Goal: Information Seeking & Learning: Find specific fact

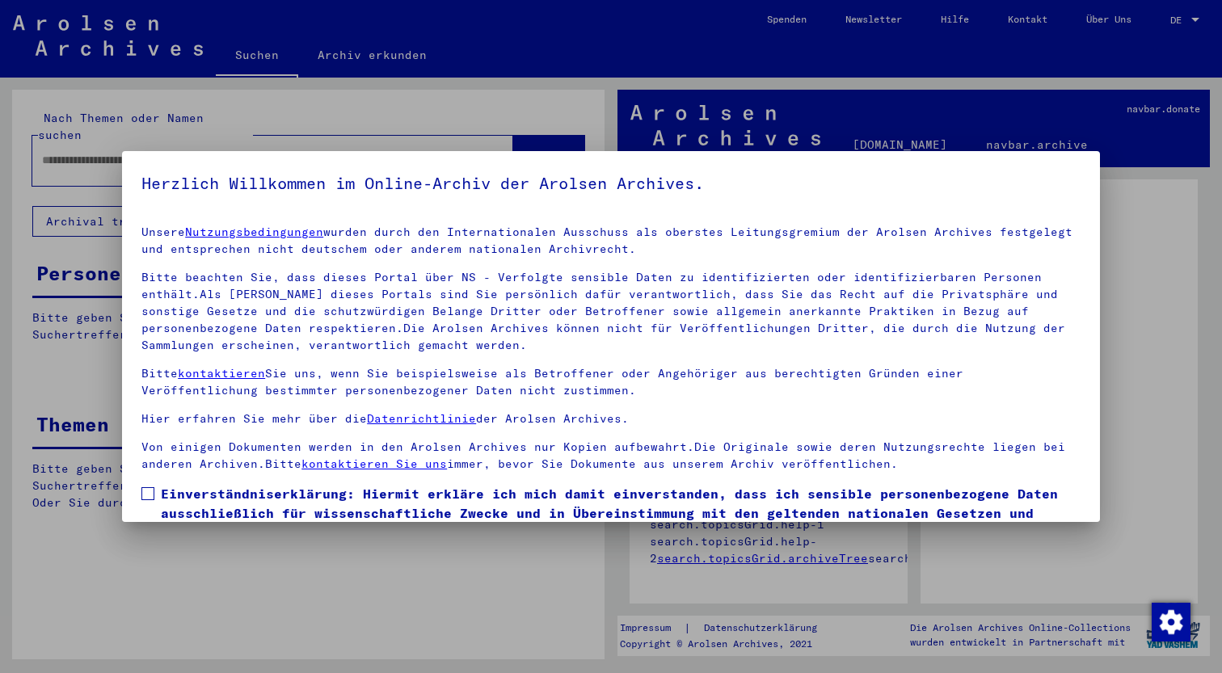
scroll to position [99, 0]
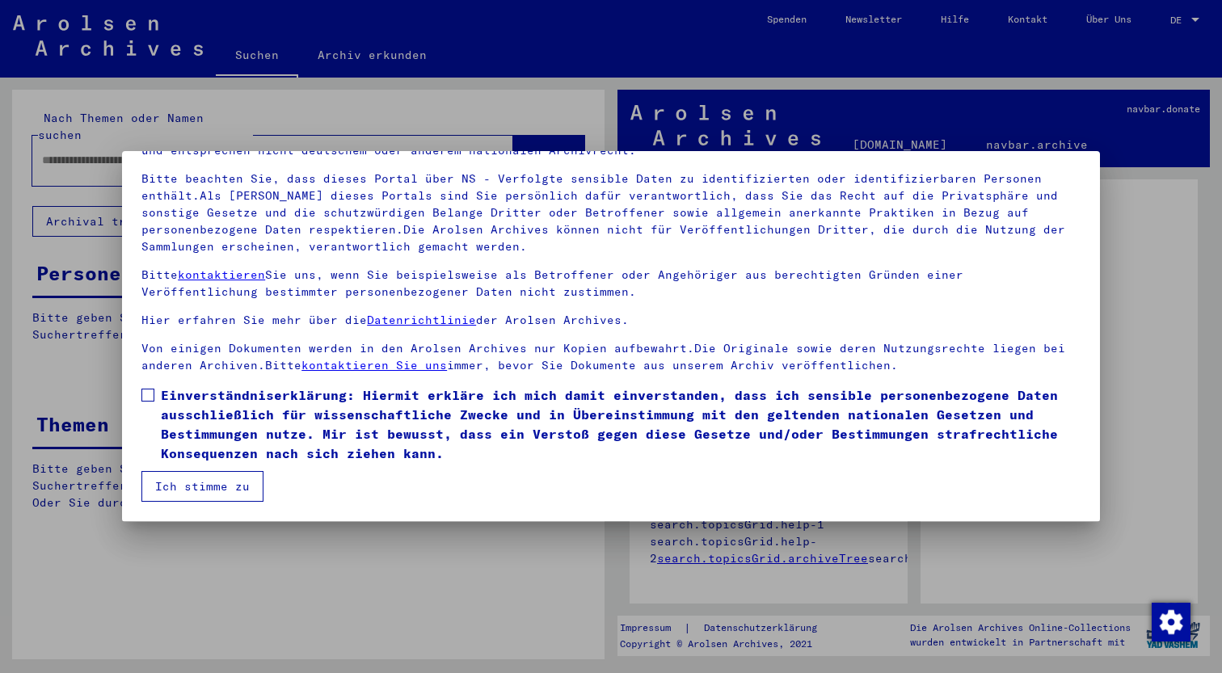
click at [150, 390] on span at bounding box center [147, 395] width 13 height 13
click at [198, 487] on button "Ich stimme zu" at bounding box center [202, 486] width 122 height 31
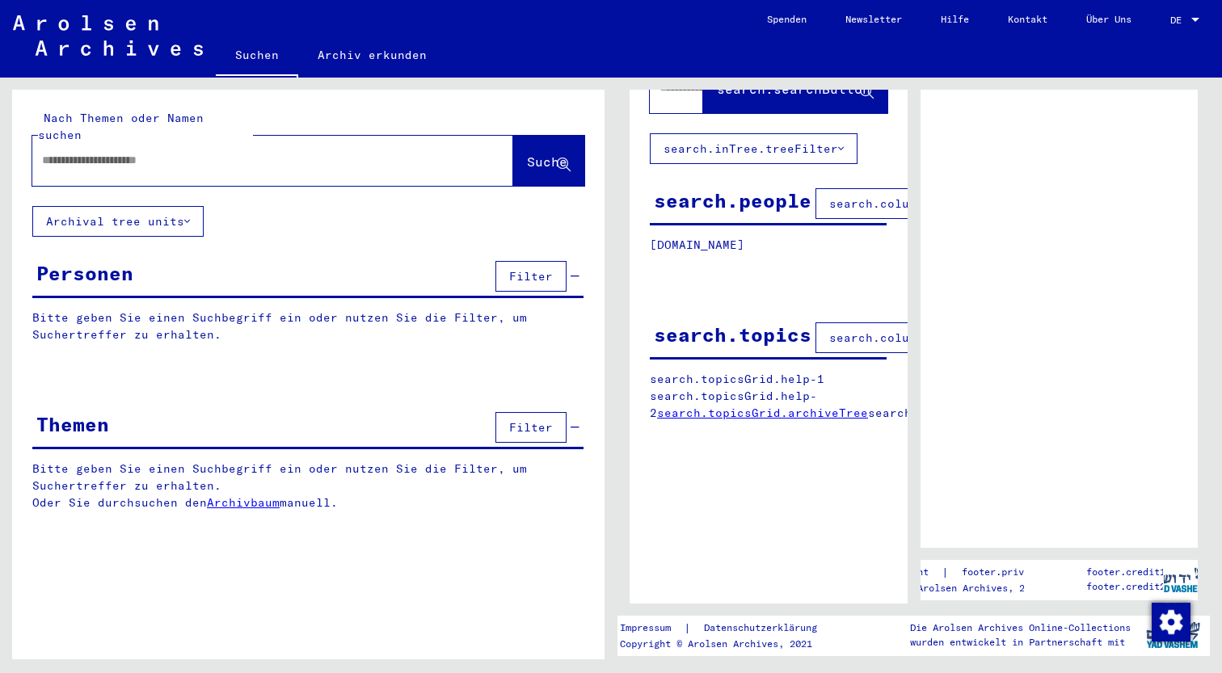
scroll to position [0, 0]
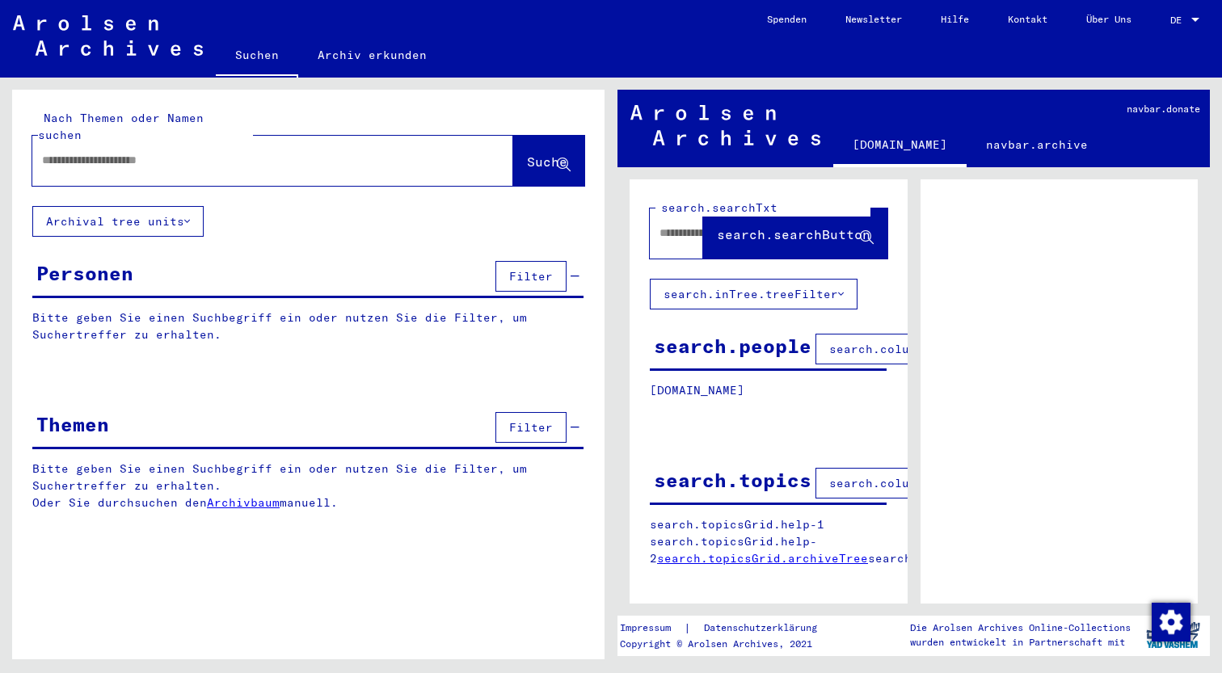
click at [352, 152] on input "text" at bounding box center [258, 160] width 432 height 17
type input "*******"
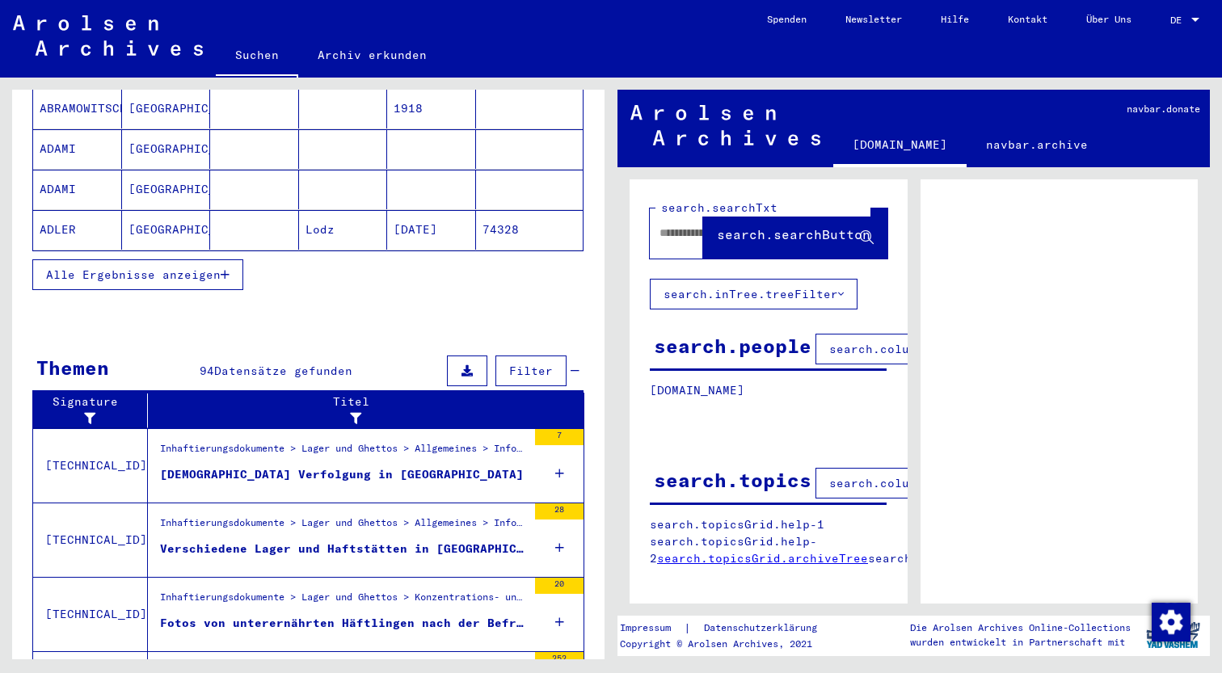
scroll to position [310, 0]
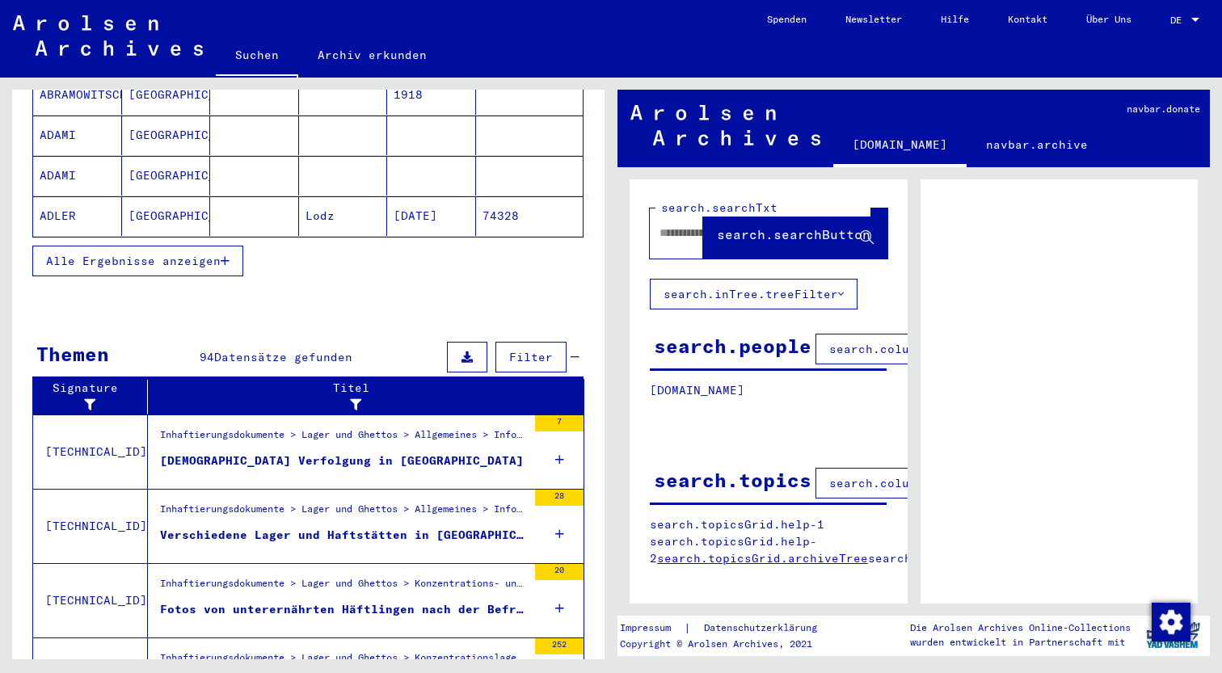
click at [230, 453] on div "[DEMOGRAPHIC_DATA] Verfolgung in [GEOGRAPHIC_DATA]" at bounding box center [342, 461] width 364 height 17
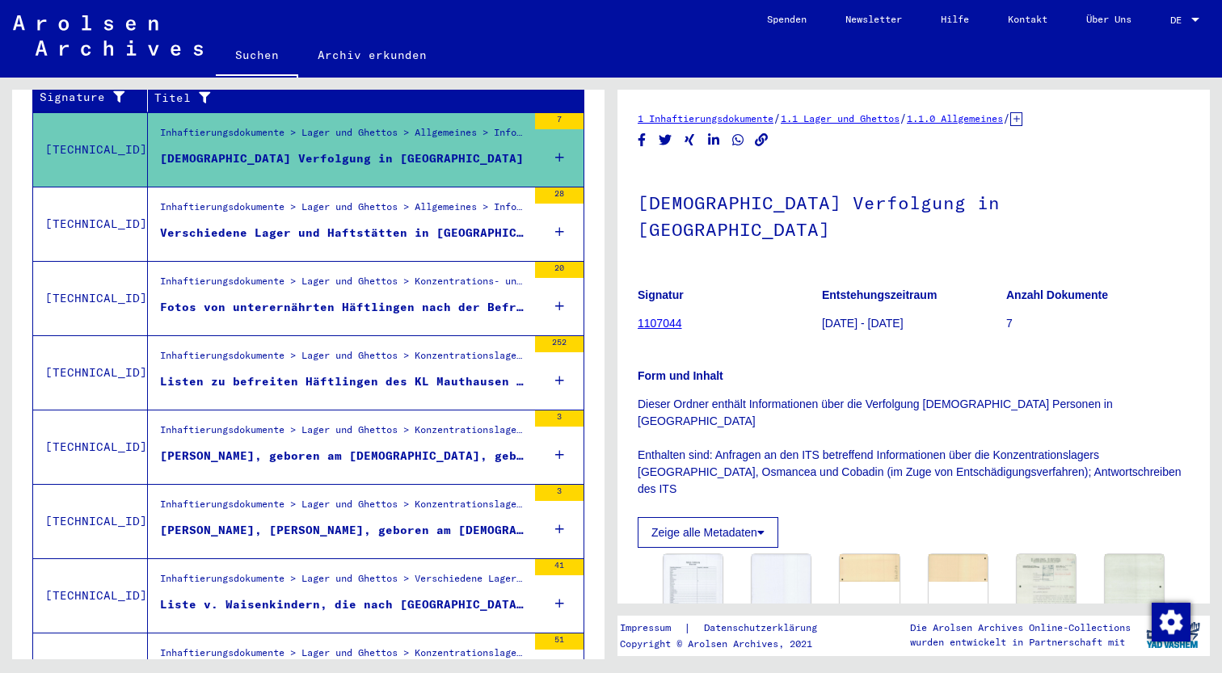
click at [301, 299] on div "Fotos von unterernährten Häftlingen nach der Befreiung des Konzentrationslagers…" at bounding box center [343, 307] width 367 height 17
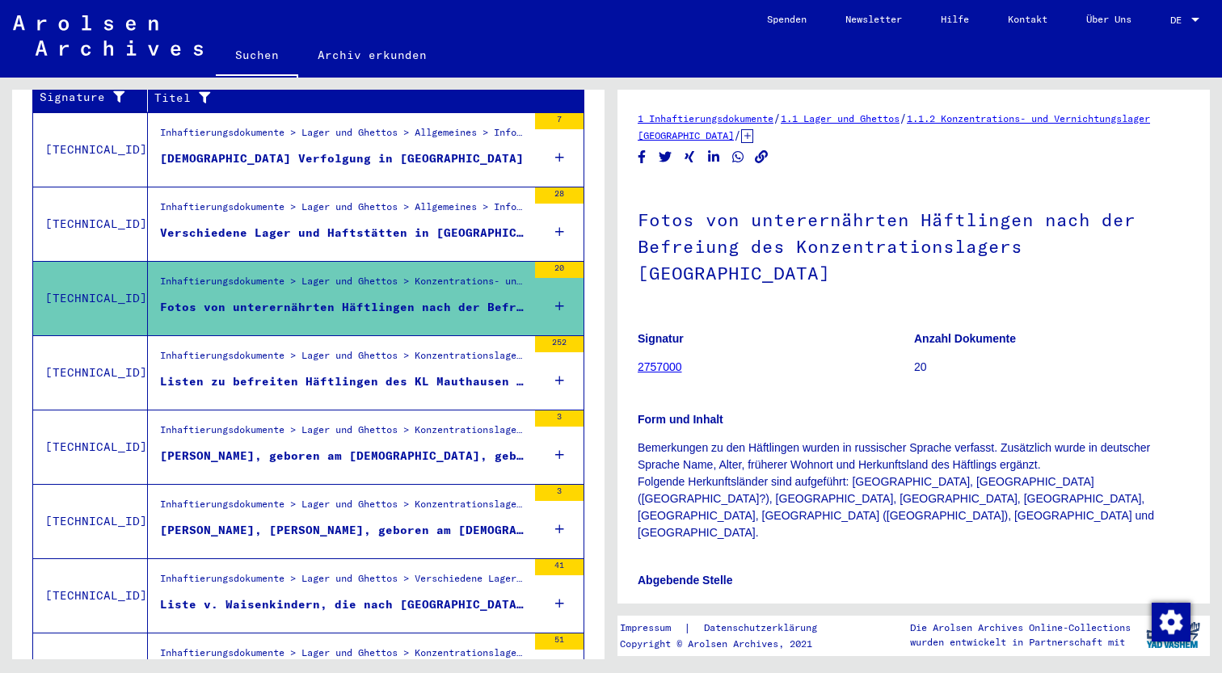
click at [660, 360] on link "2757000" at bounding box center [660, 366] width 44 height 13
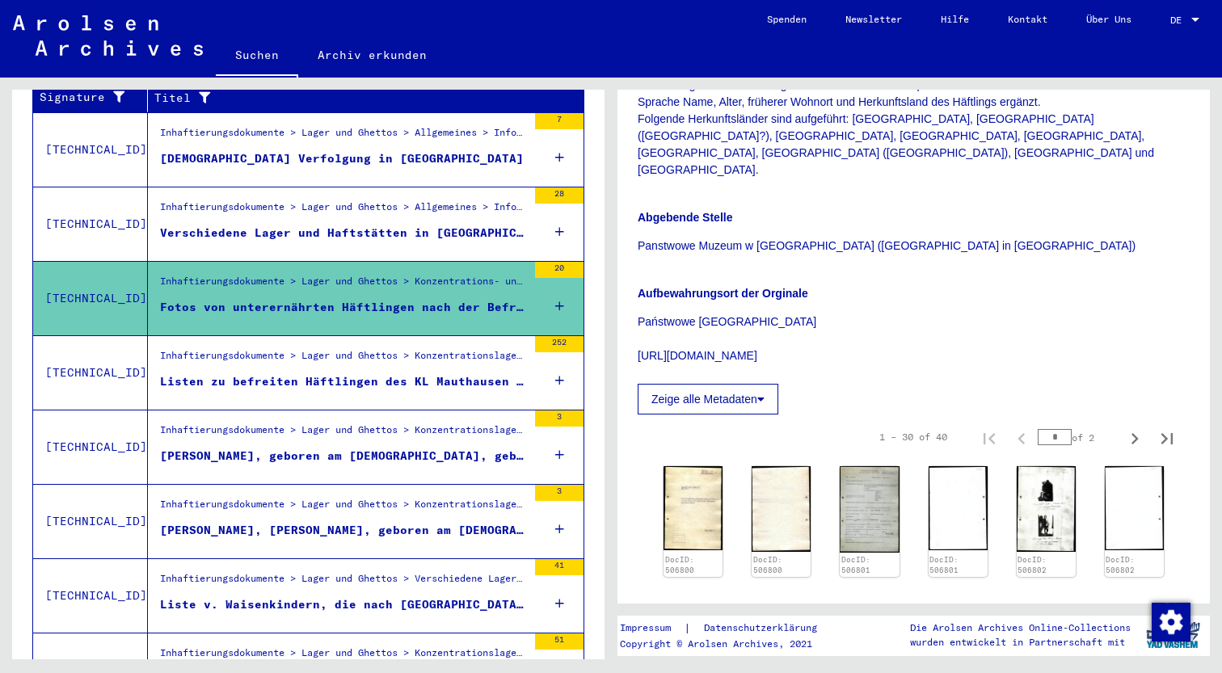
scroll to position [384, 0]
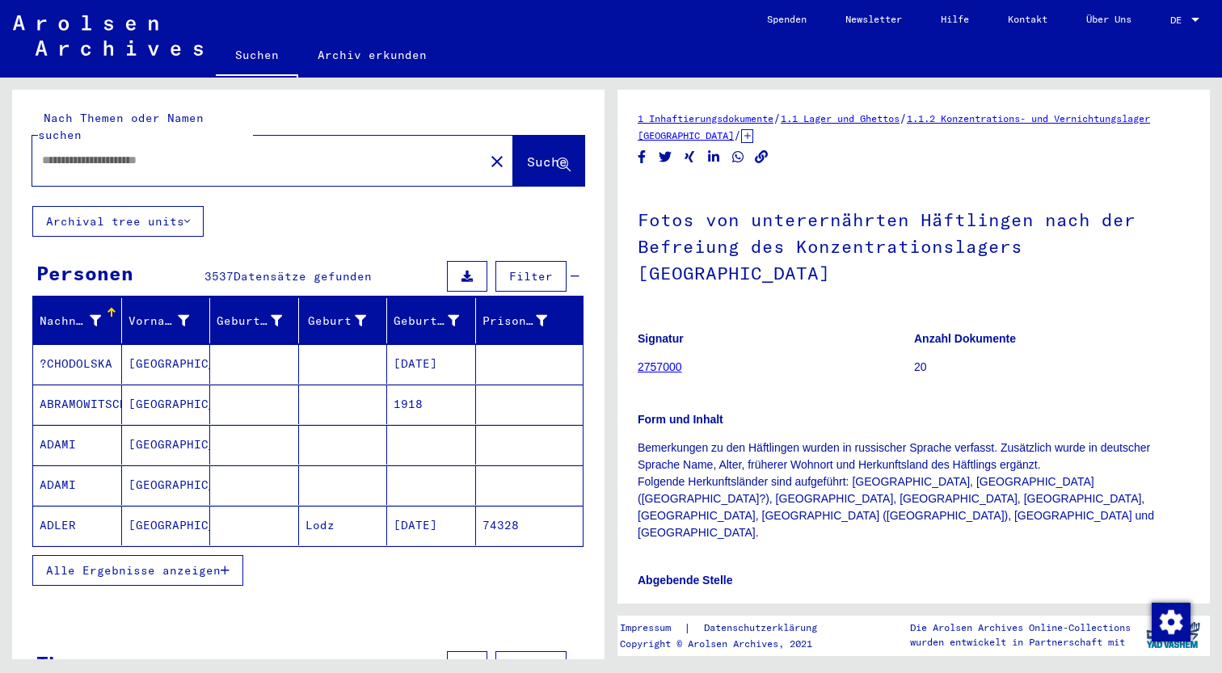
type input "***"
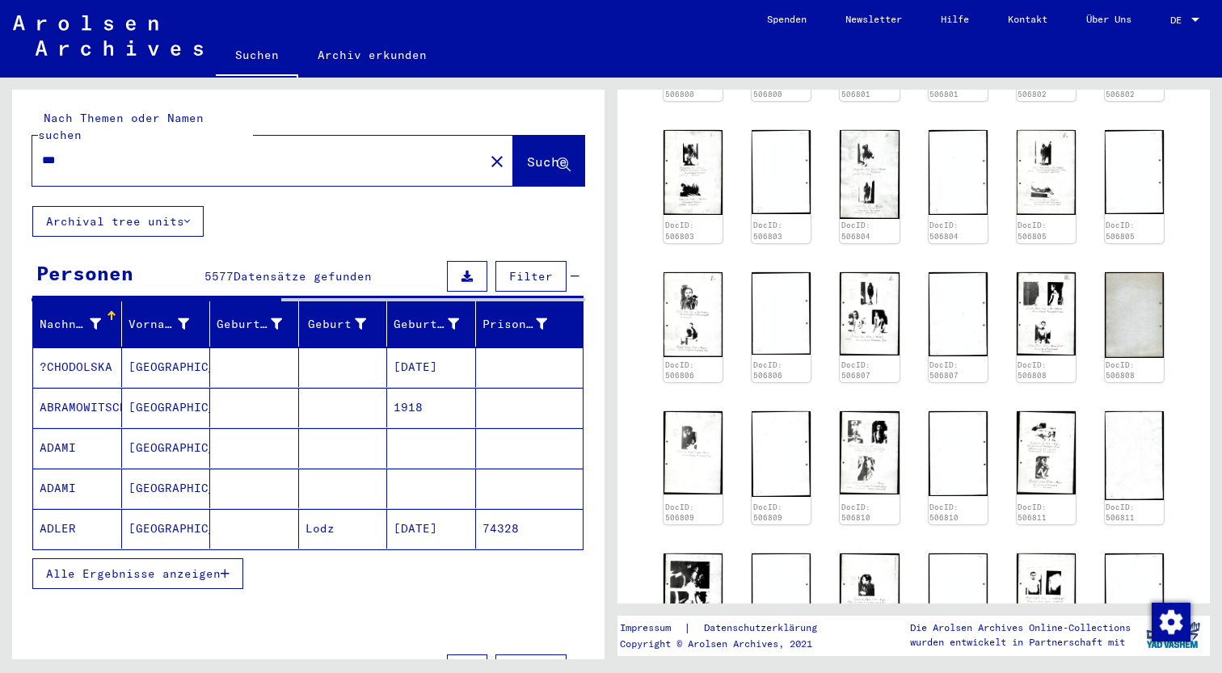
scroll to position [848, 0]
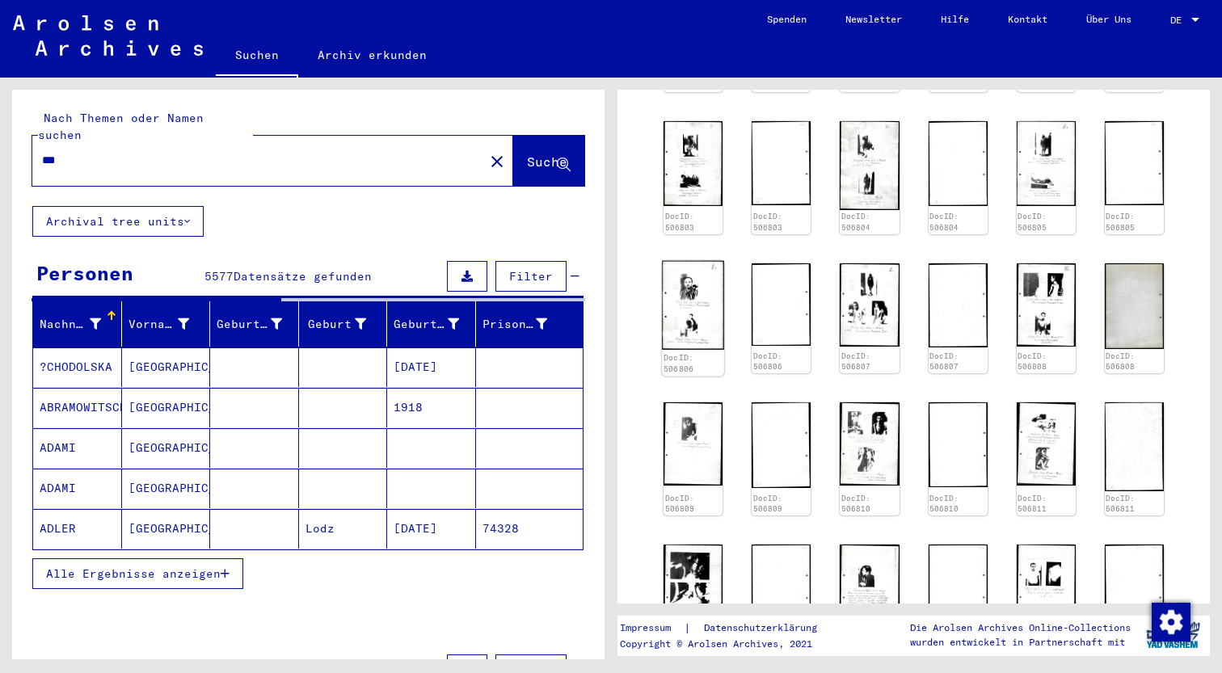
click at [672, 261] on img at bounding box center [693, 305] width 62 height 89
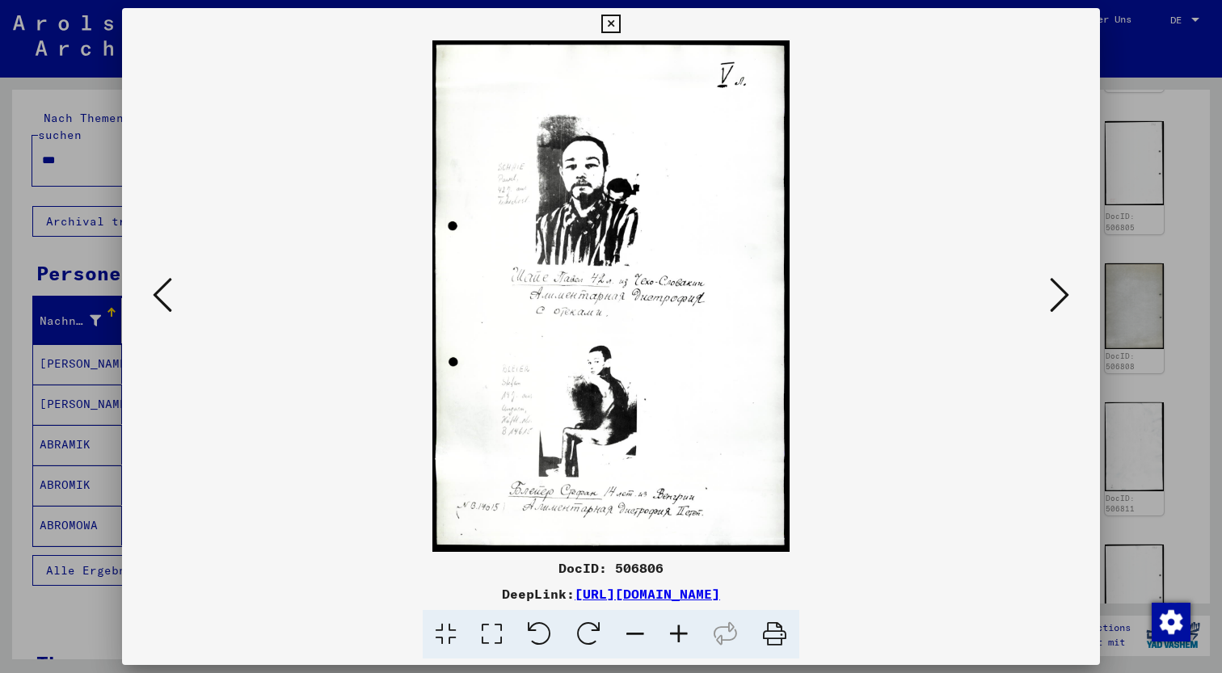
click at [1069, 297] on icon at bounding box center [1059, 295] width 19 height 39
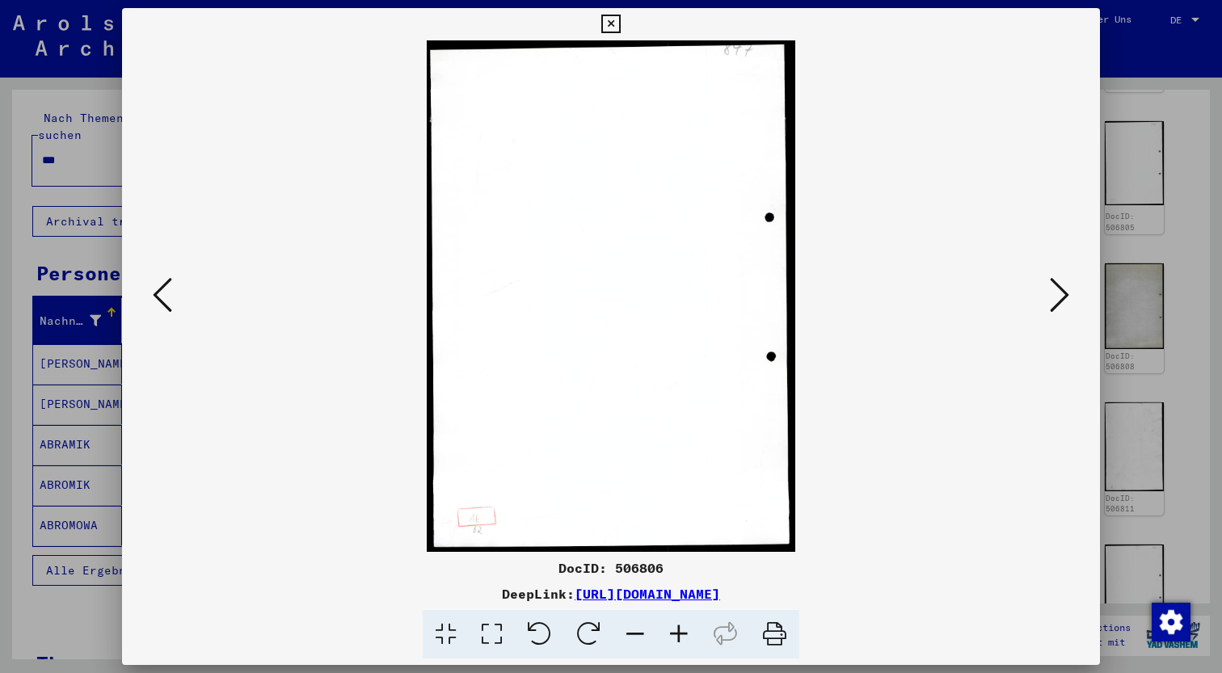
click at [1069, 297] on icon at bounding box center [1059, 295] width 19 height 39
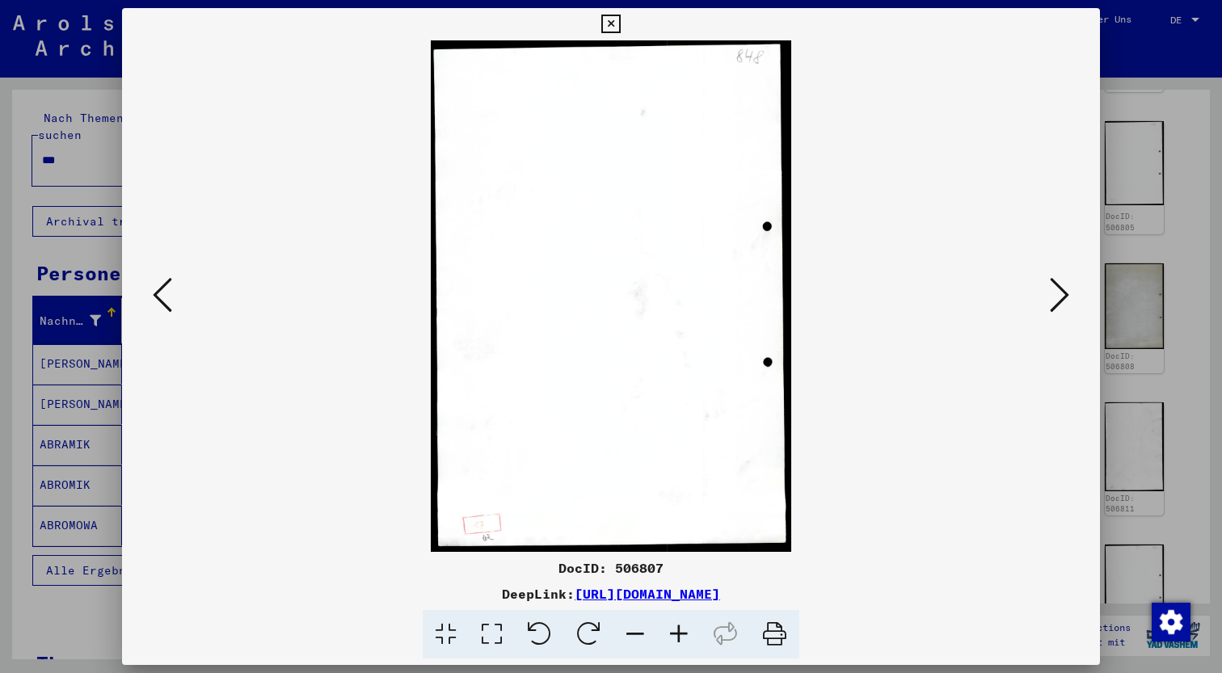
click at [1069, 297] on icon at bounding box center [1059, 295] width 19 height 39
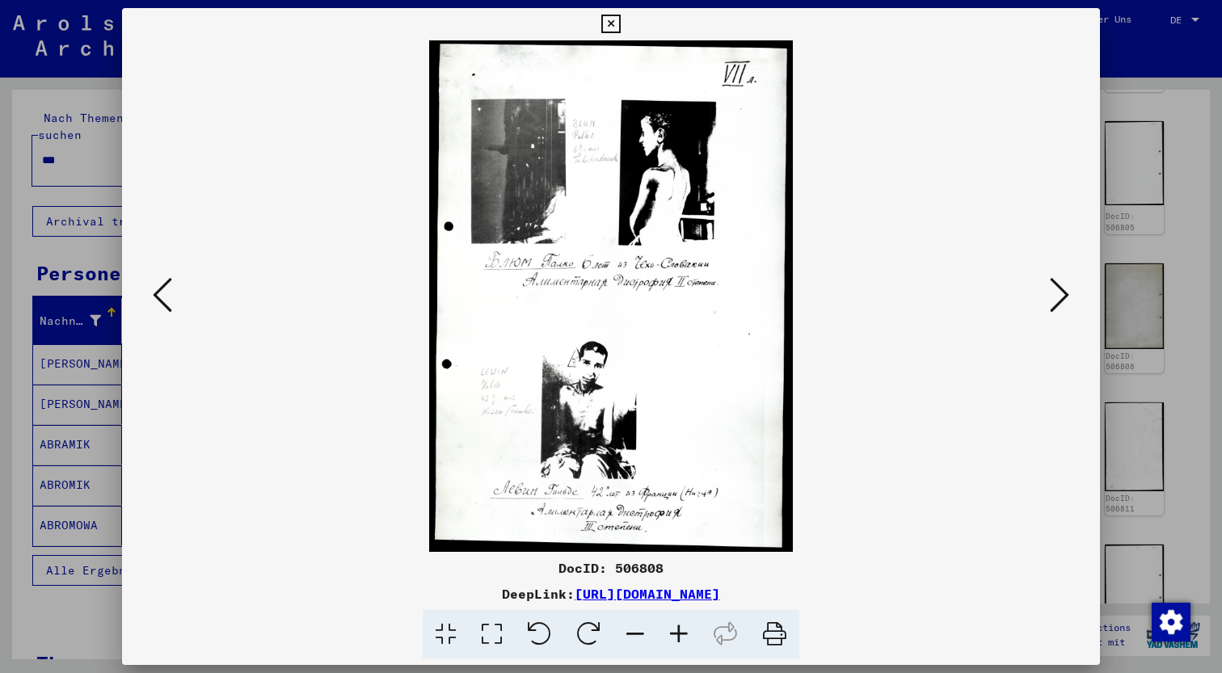
click at [1069, 297] on icon at bounding box center [1059, 295] width 19 height 39
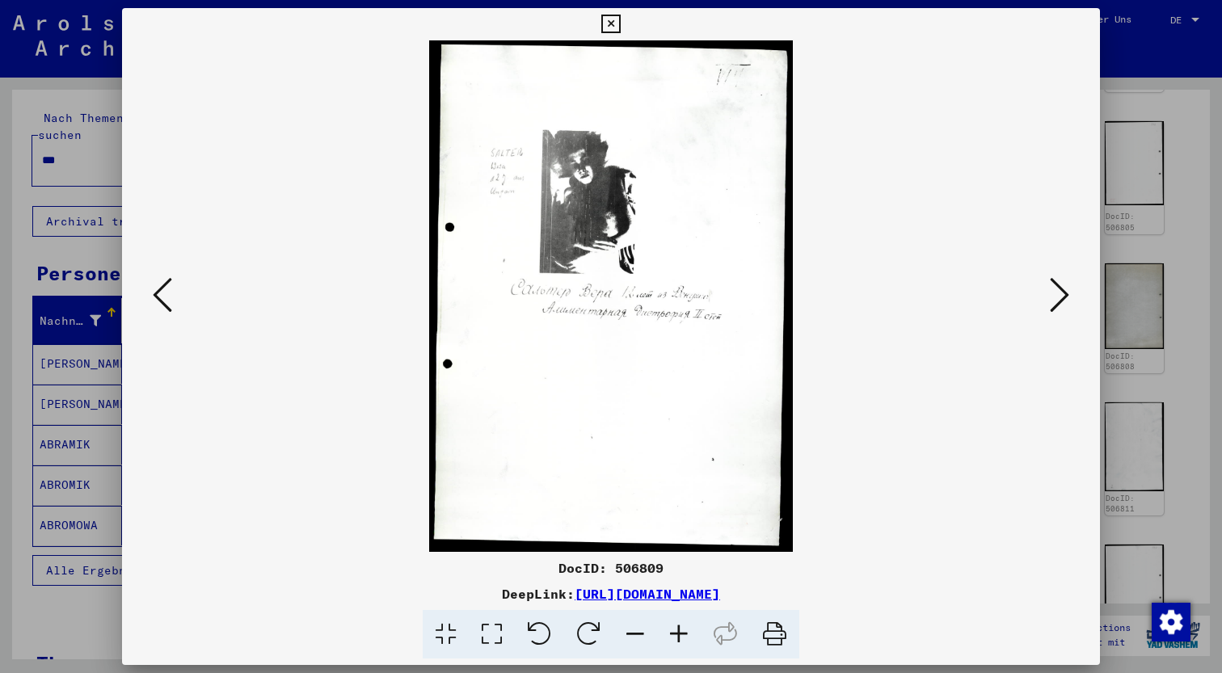
click at [620, 26] on icon at bounding box center [610, 24] width 19 height 19
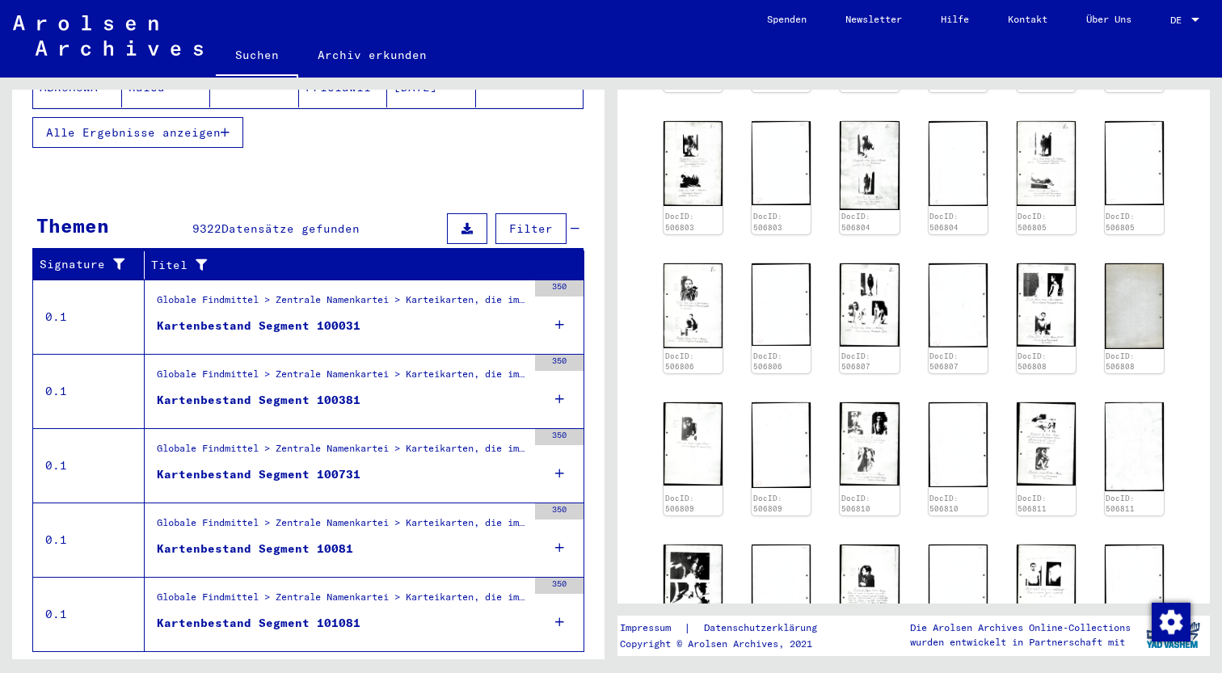
scroll to position [462, 0]
